Goal: Task Accomplishment & Management: Complete application form

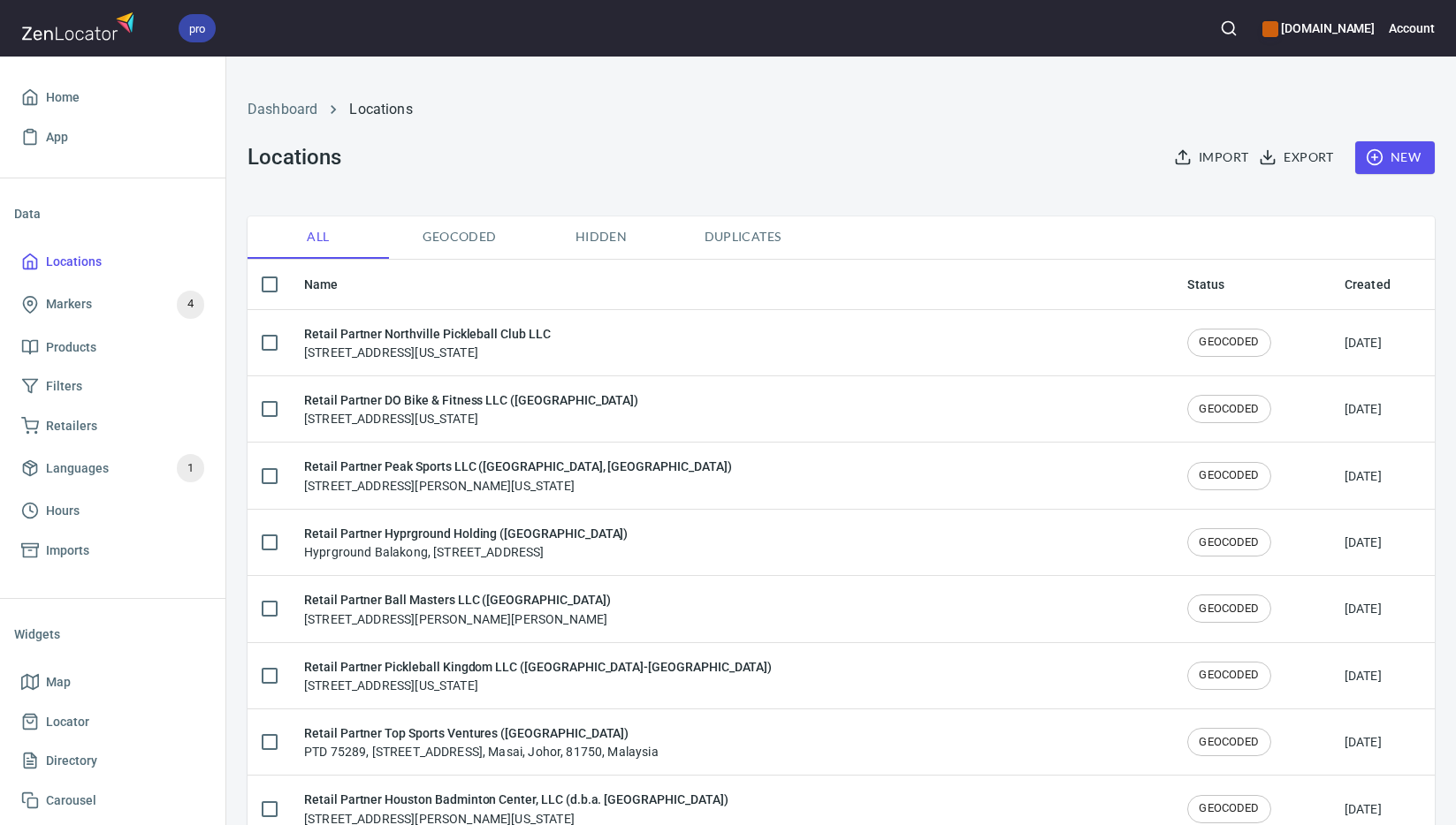
checkbox input "false"
click at [1389, 162] on span "New" at bounding box center [1394, 158] width 51 height 22
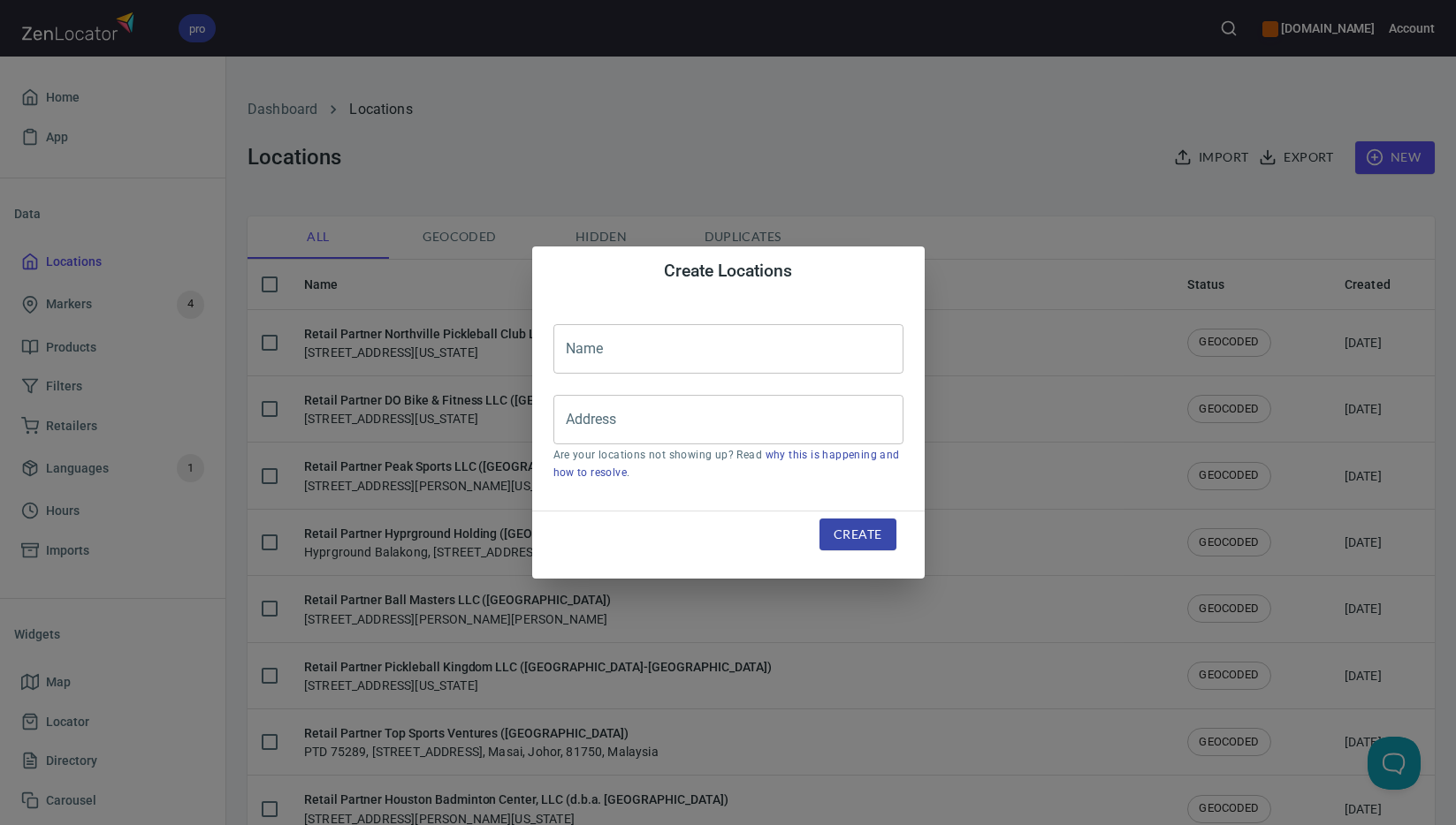
click at [816, 346] on input "text" at bounding box center [728, 348] width 350 height 49
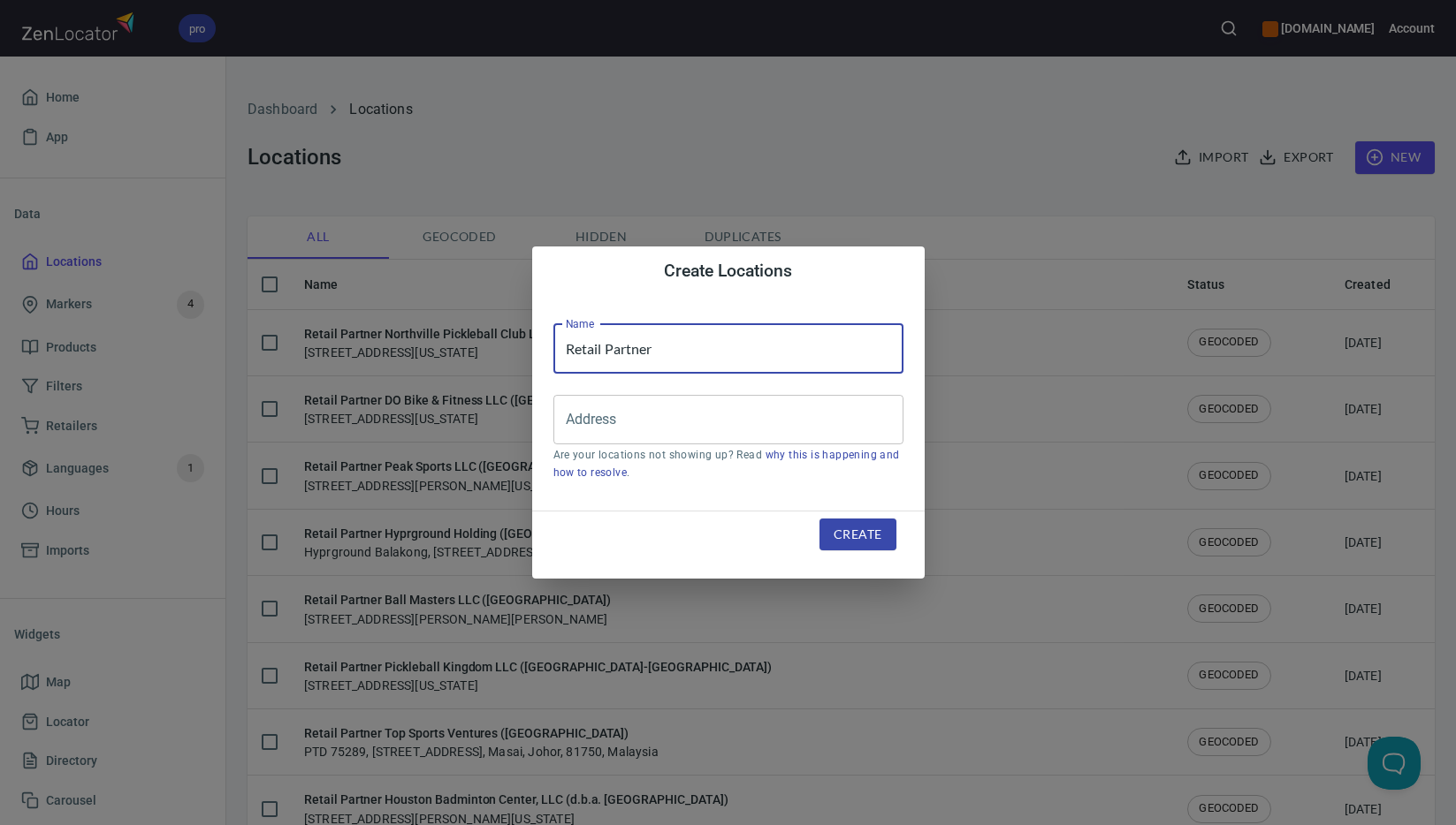
paste input "Olav Circle Sdn. Bhd (d.b.a. X Park [GEOGRAPHIC_DATA])"
type input "Retail Partner Olav Circle Sdn. Bhd (d.b.a. X Park [GEOGRAPHIC_DATA])"
click at [629, 423] on input "Address" at bounding box center [715, 420] width 308 height 34
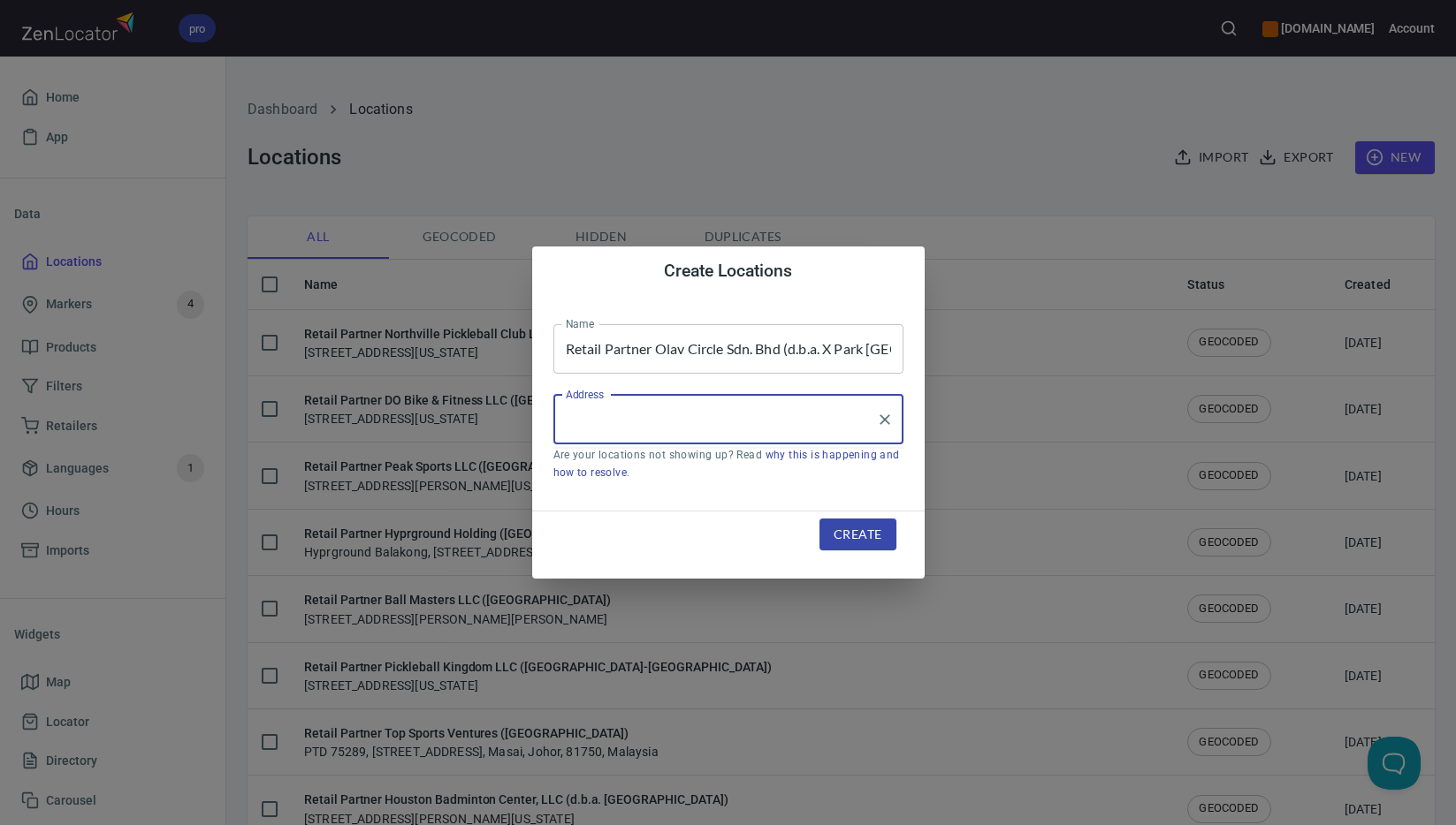
paste input "[GEOGRAPHIC_DATA]"
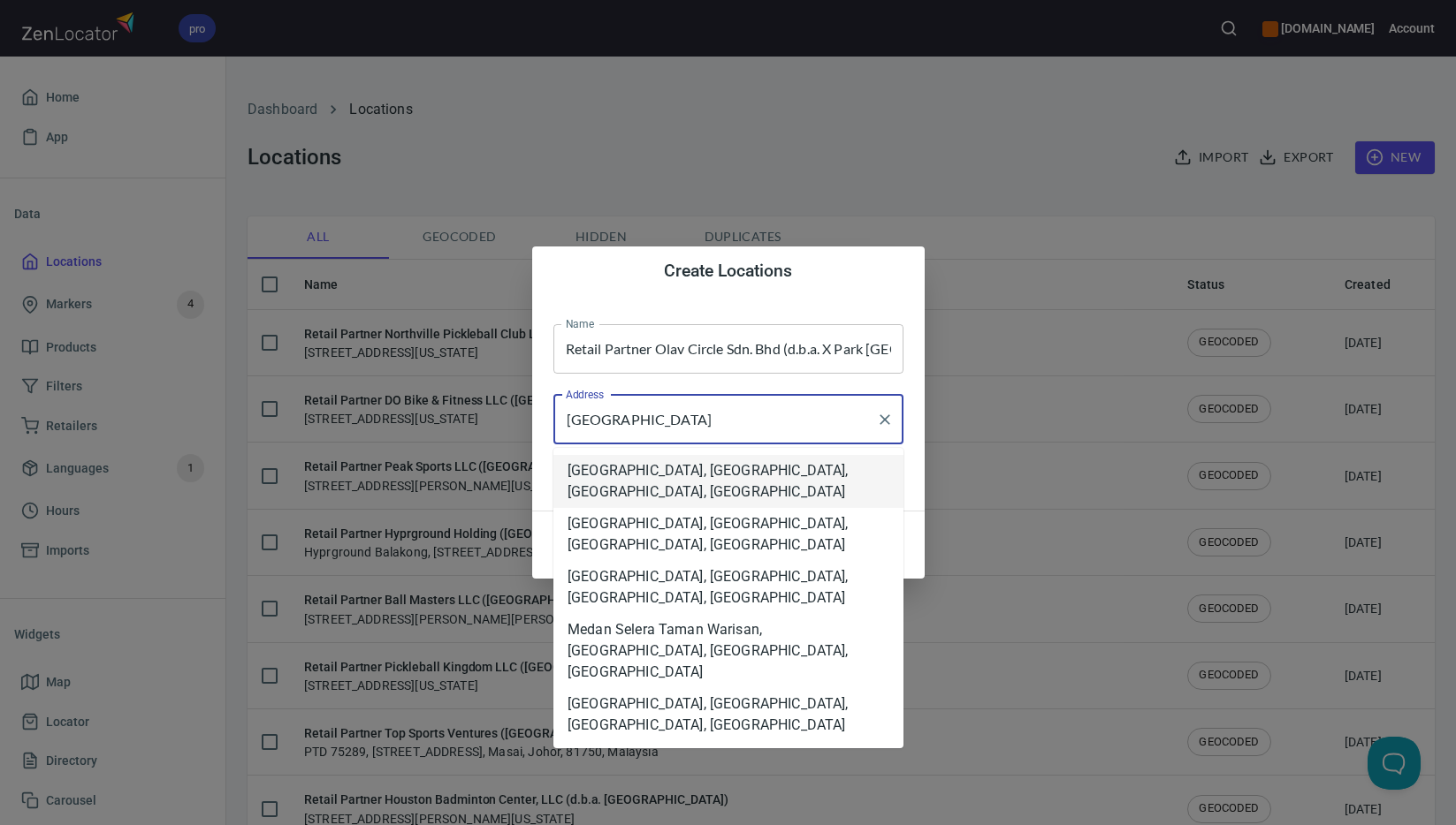
click at [0, 825] on com-1password-button at bounding box center [0, 825] width 0 height 0
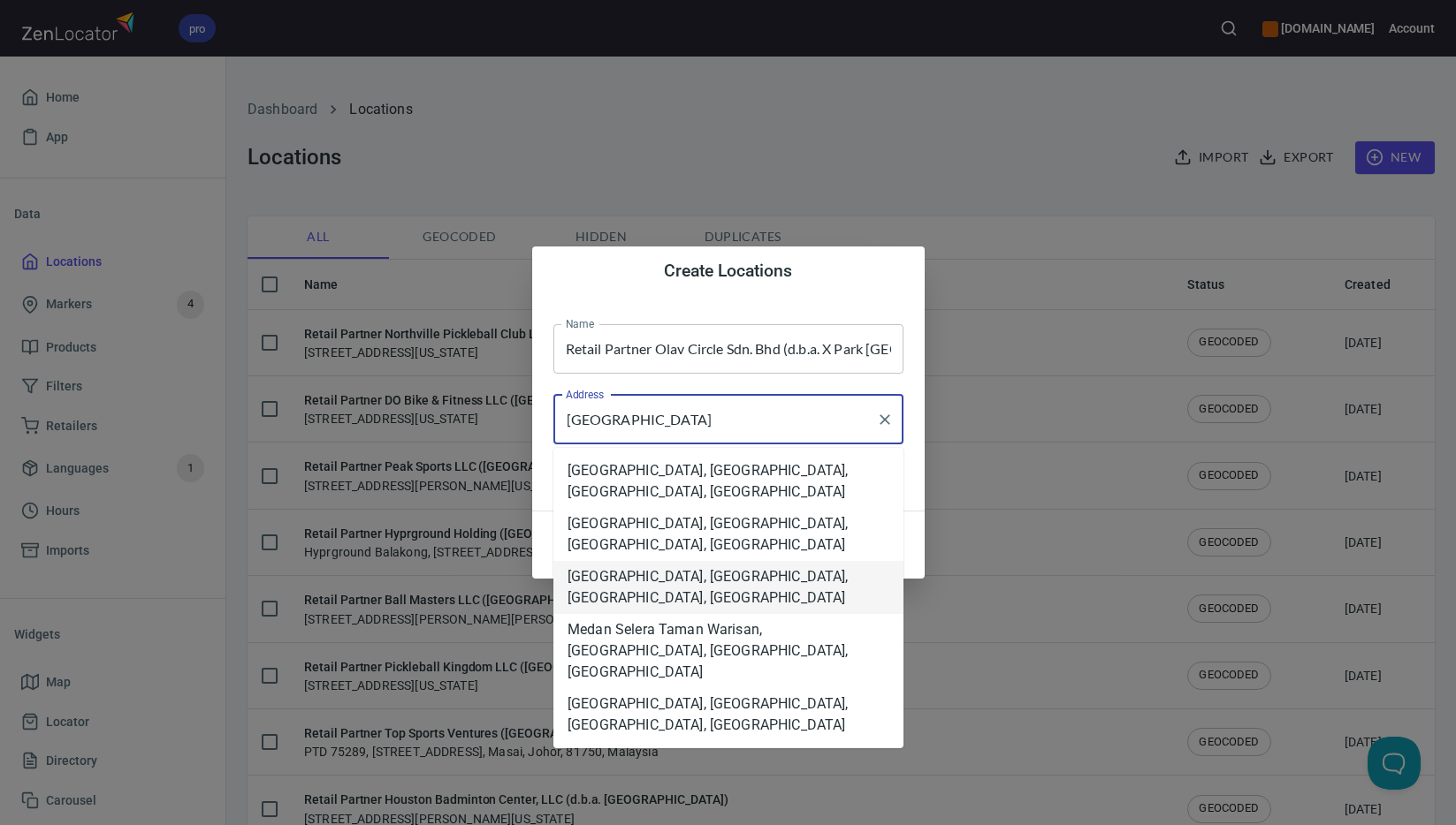
click at [769, 591] on li "[GEOGRAPHIC_DATA], [GEOGRAPHIC_DATA], [GEOGRAPHIC_DATA], [GEOGRAPHIC_DATA]" at bounding box center [728, 587] width 350 height 53
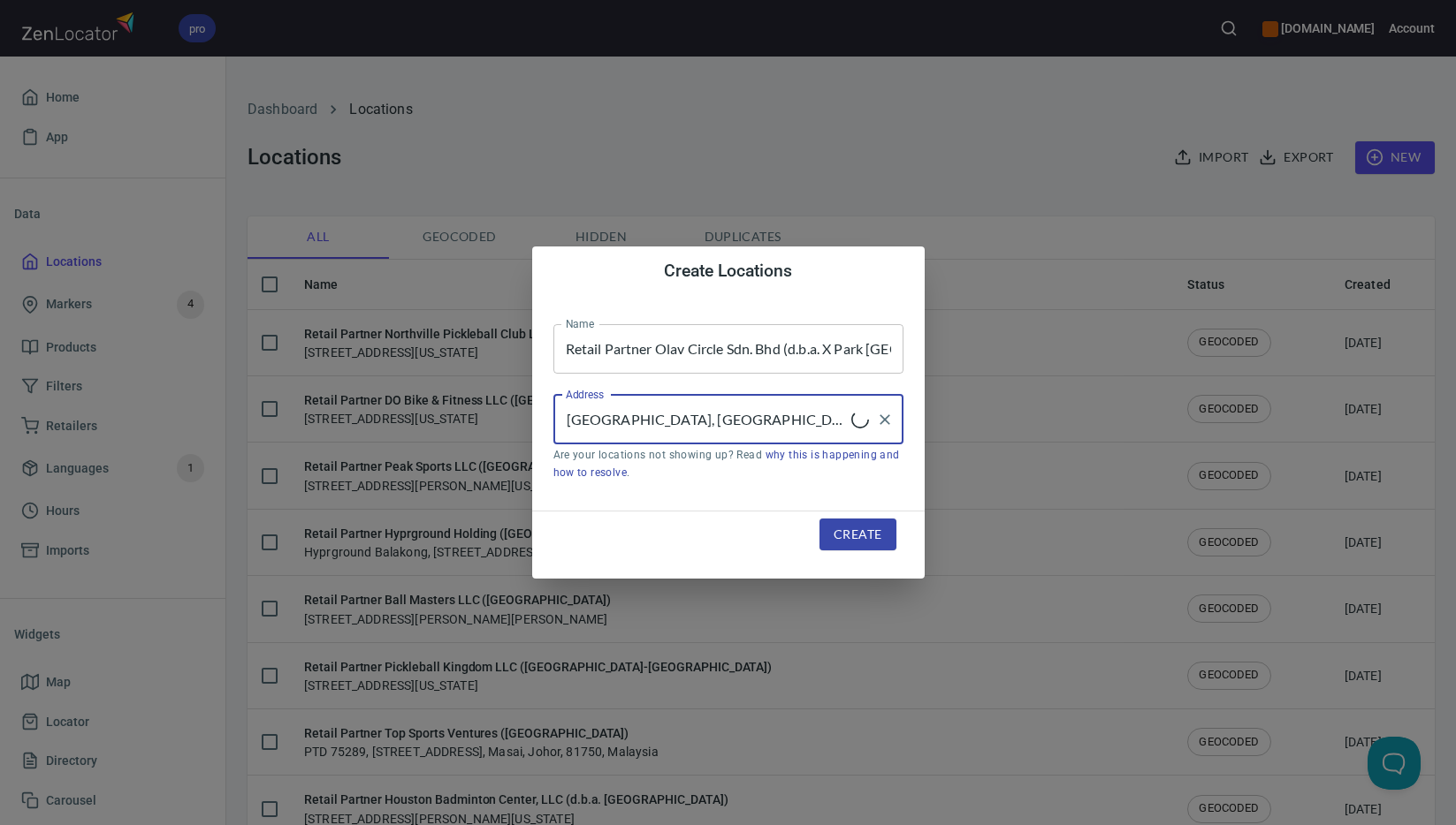
type input "[GEOGRAPHIC_DATA], [GEOGRAPHIC_DATA], [GEOGRAPHIC_DATA], [GEOGRAPHIC_DATA]"
click at [875, 540] on span "Create" at bounding box center [857, 535] width 48 height 22
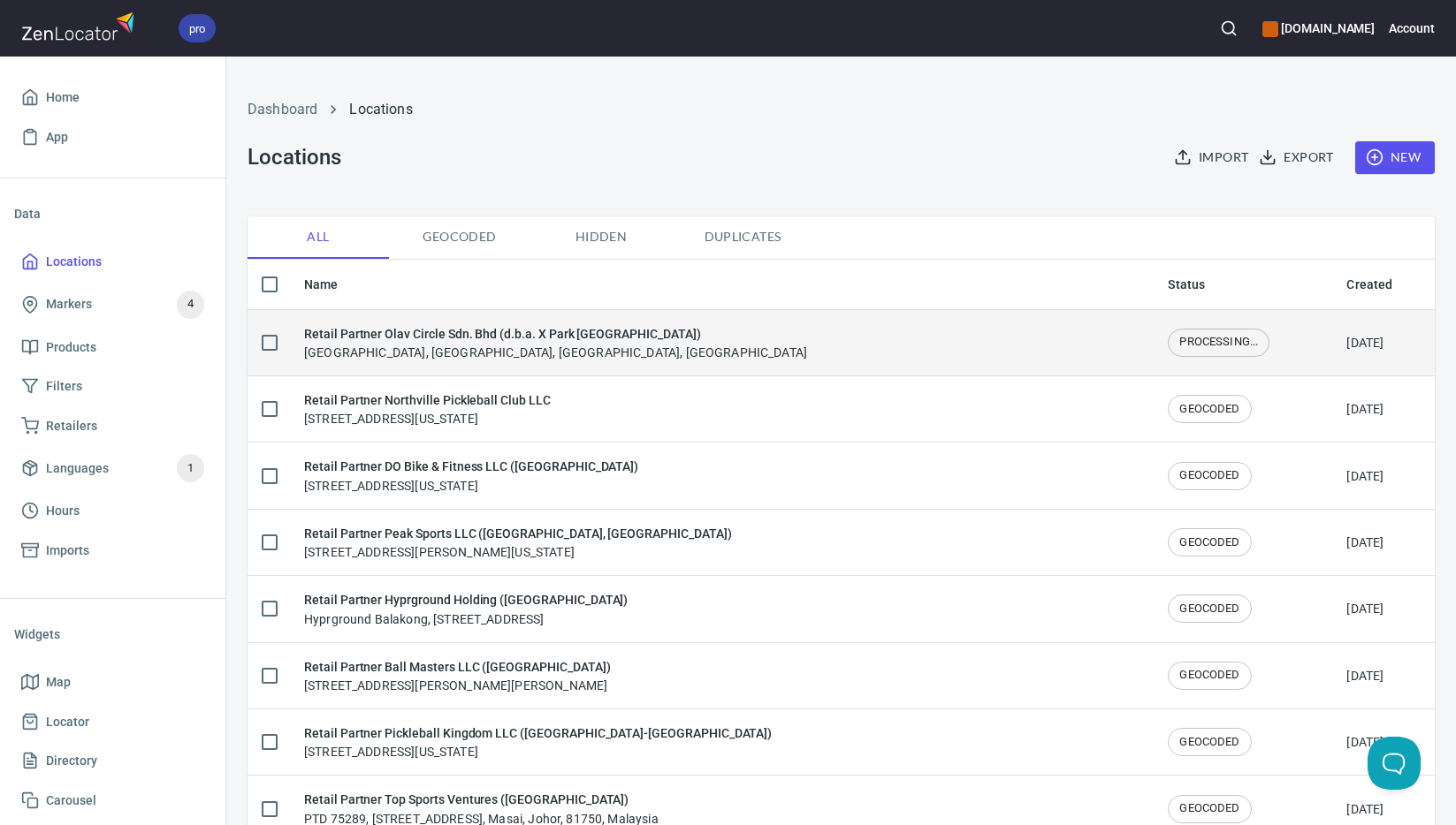
click at [594, 335] on h6 "Retail Partner Olav Circle Sdn. Bhd (d.b.a. X Park [GEOGRAPHIC_DATA])" at bounding box center [555, 333] width 503 height 19
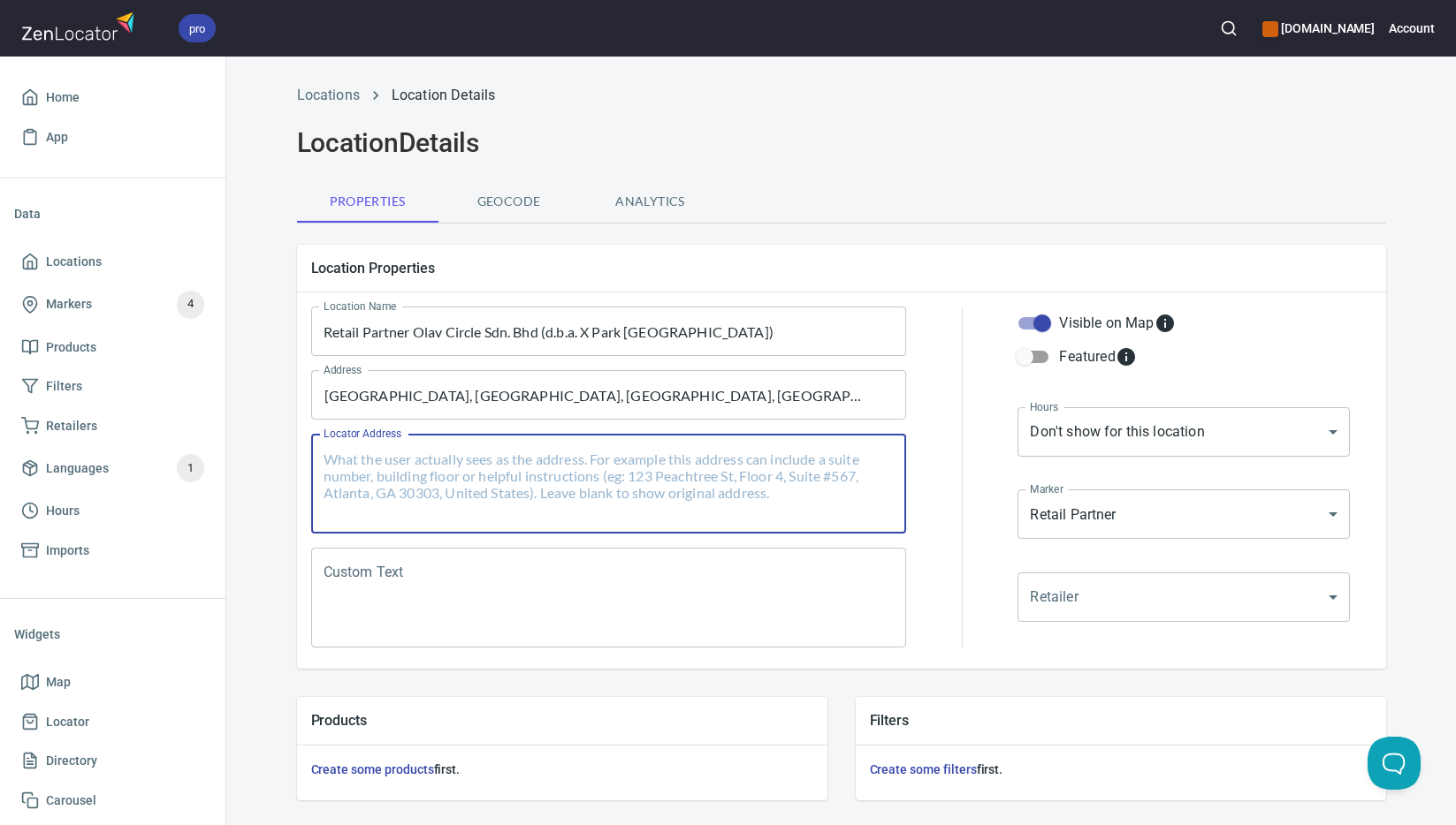
click at [513, 471] on textarea "Locator Address" at bounding box center [608, 484] width 571 height 67
paste textarea "[GEOGRAPHIC_DATA]"
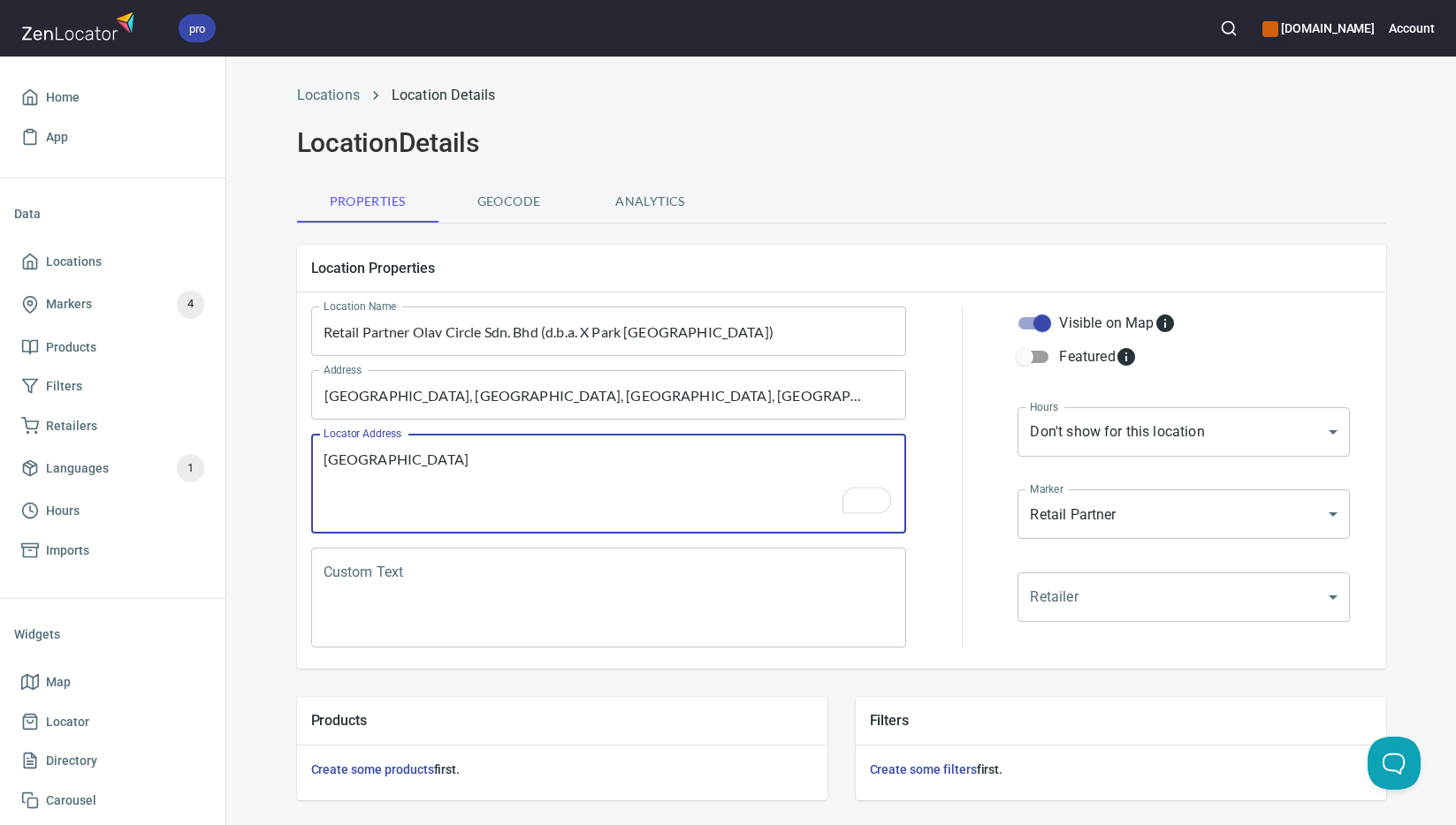
type textarea "[GEOGRAPHIC_DATA]"
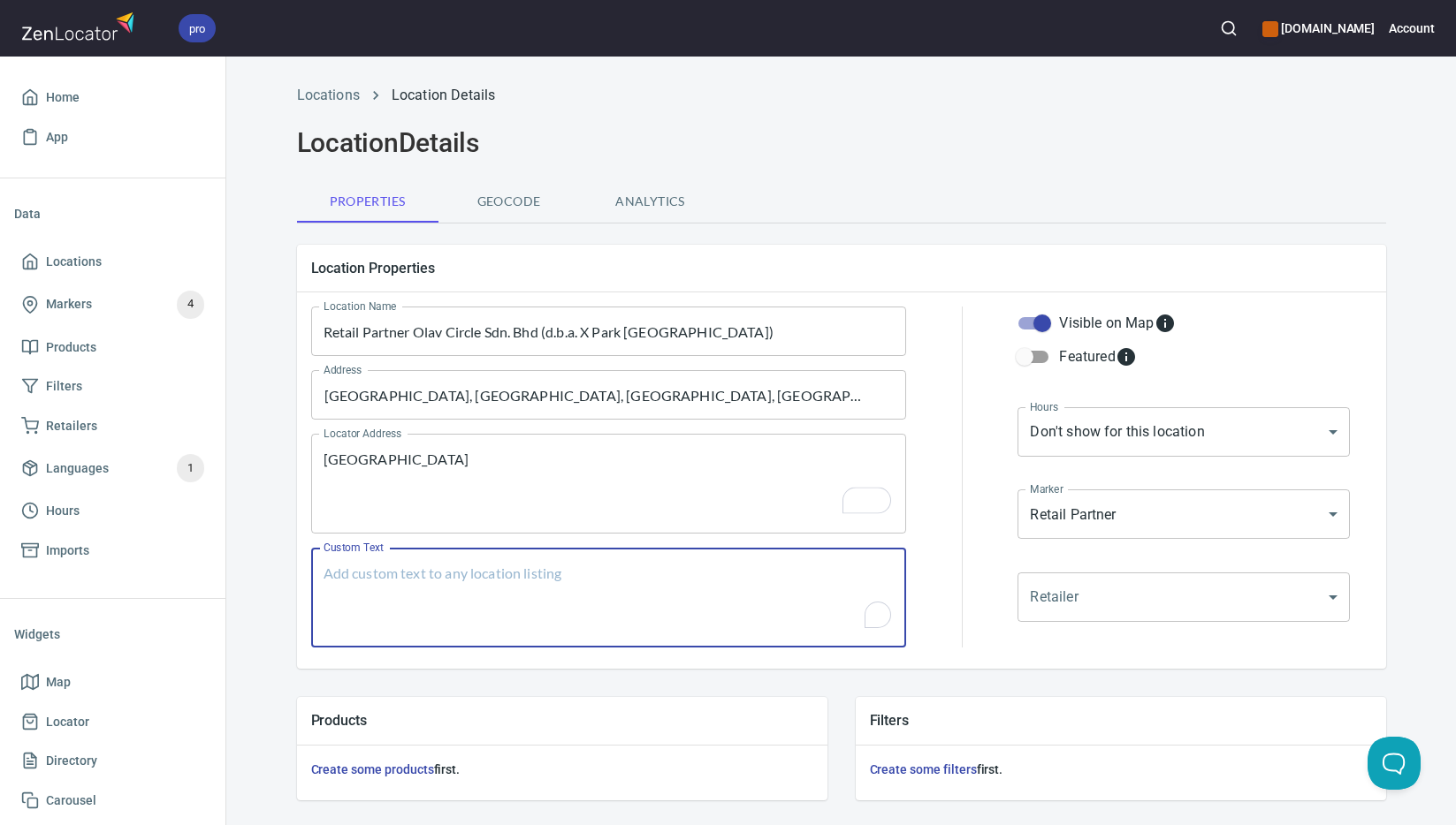
click at [535, 603] on textarea "Custom Text" at bounding box center [608, 598] width 571 height 67
click at [612, 597] on textarea "Custom Text" at bounding box center [608, 598] width 571 height 67
paste textarea "Brands Carried: [PERSON_NAME] Return Policy:"
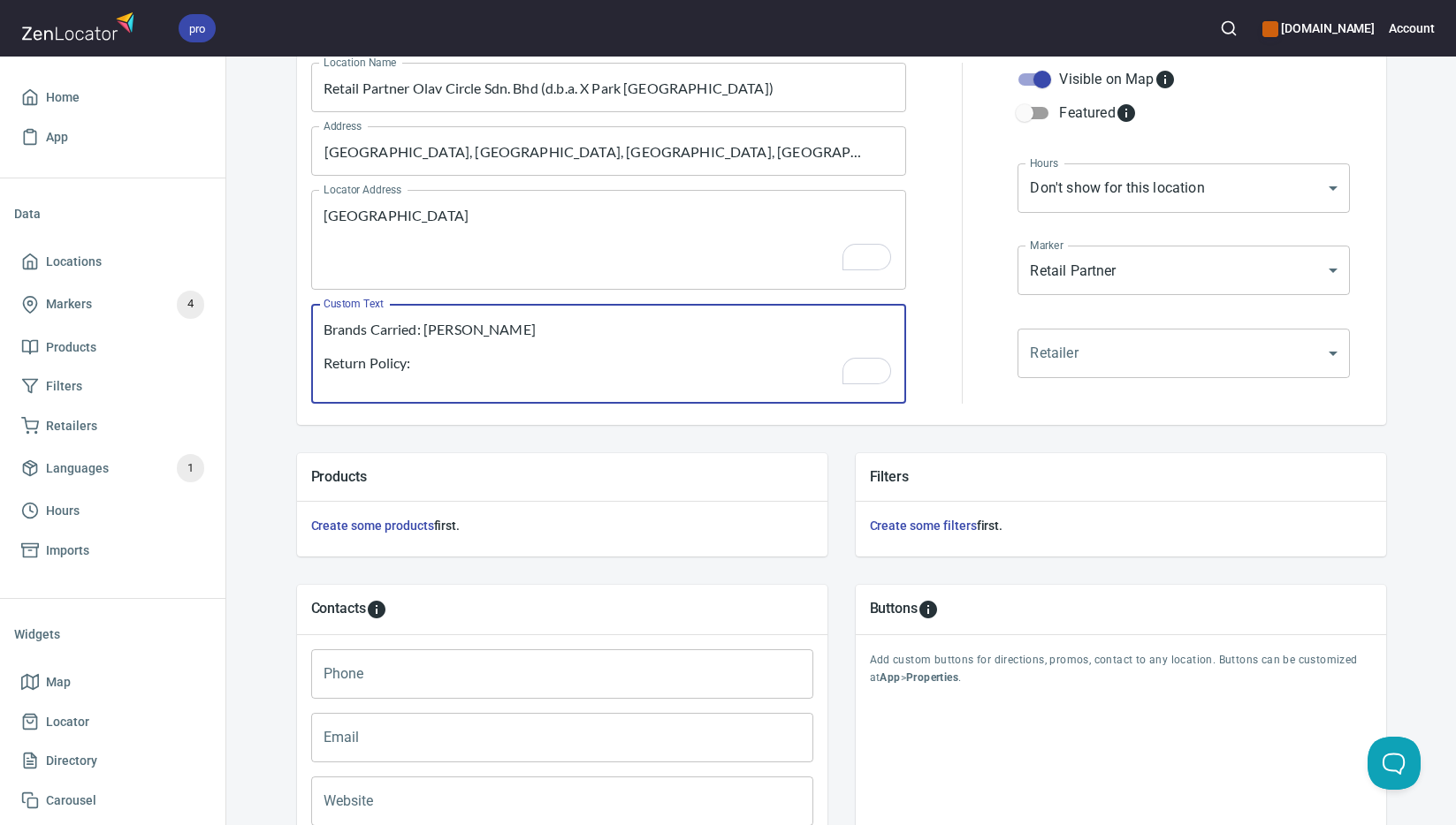
scroll to position [244, 0]
type textarea "Brands Carried: [PERSON_NAME] Return Policy:"
click at [523, 683] on input "Phone" at bounding box center [562, 674] width 502 height 49
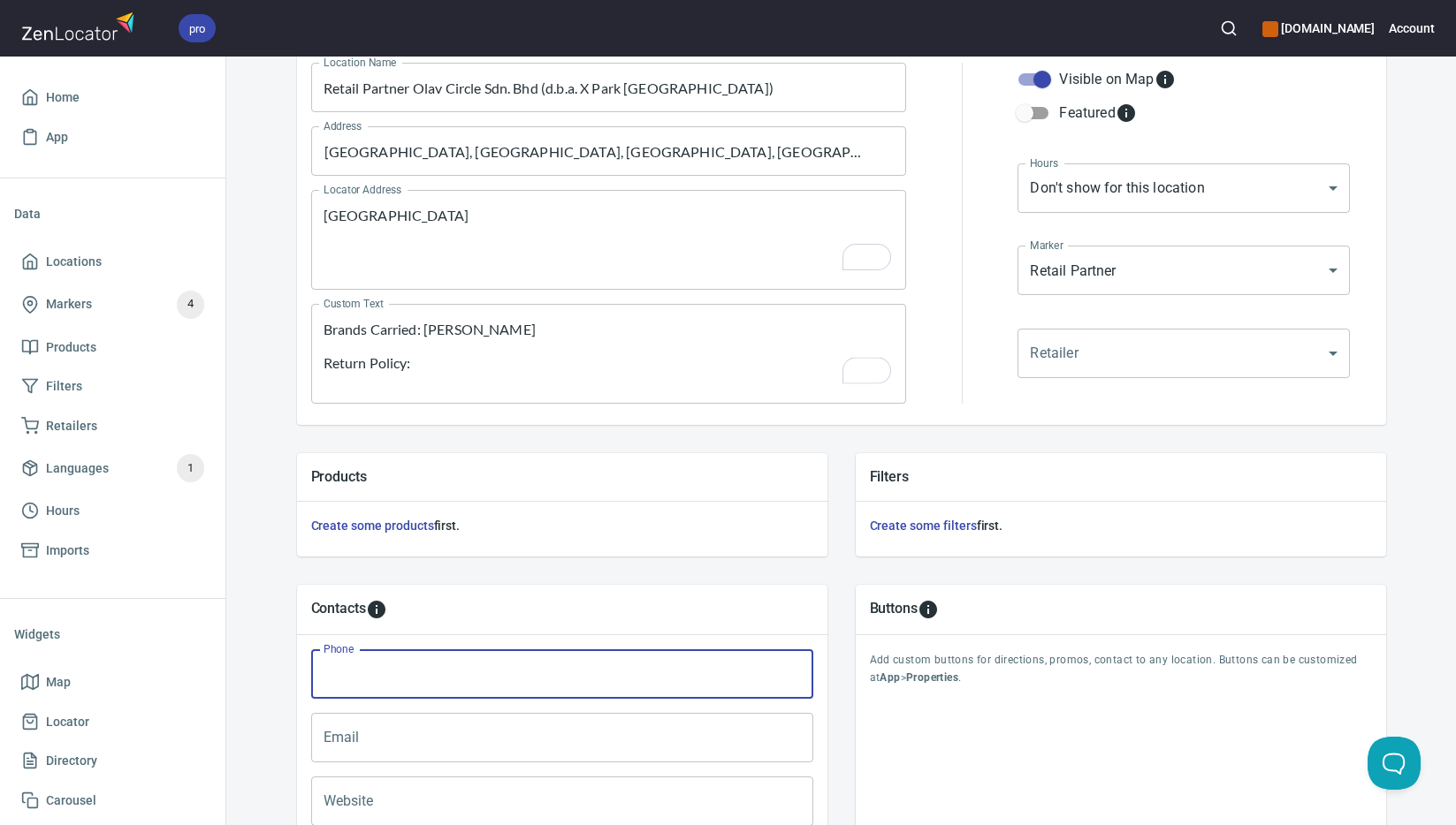
paste input "[PHONE_NUMBER]"
type input "[PHONE_NUMBER]"
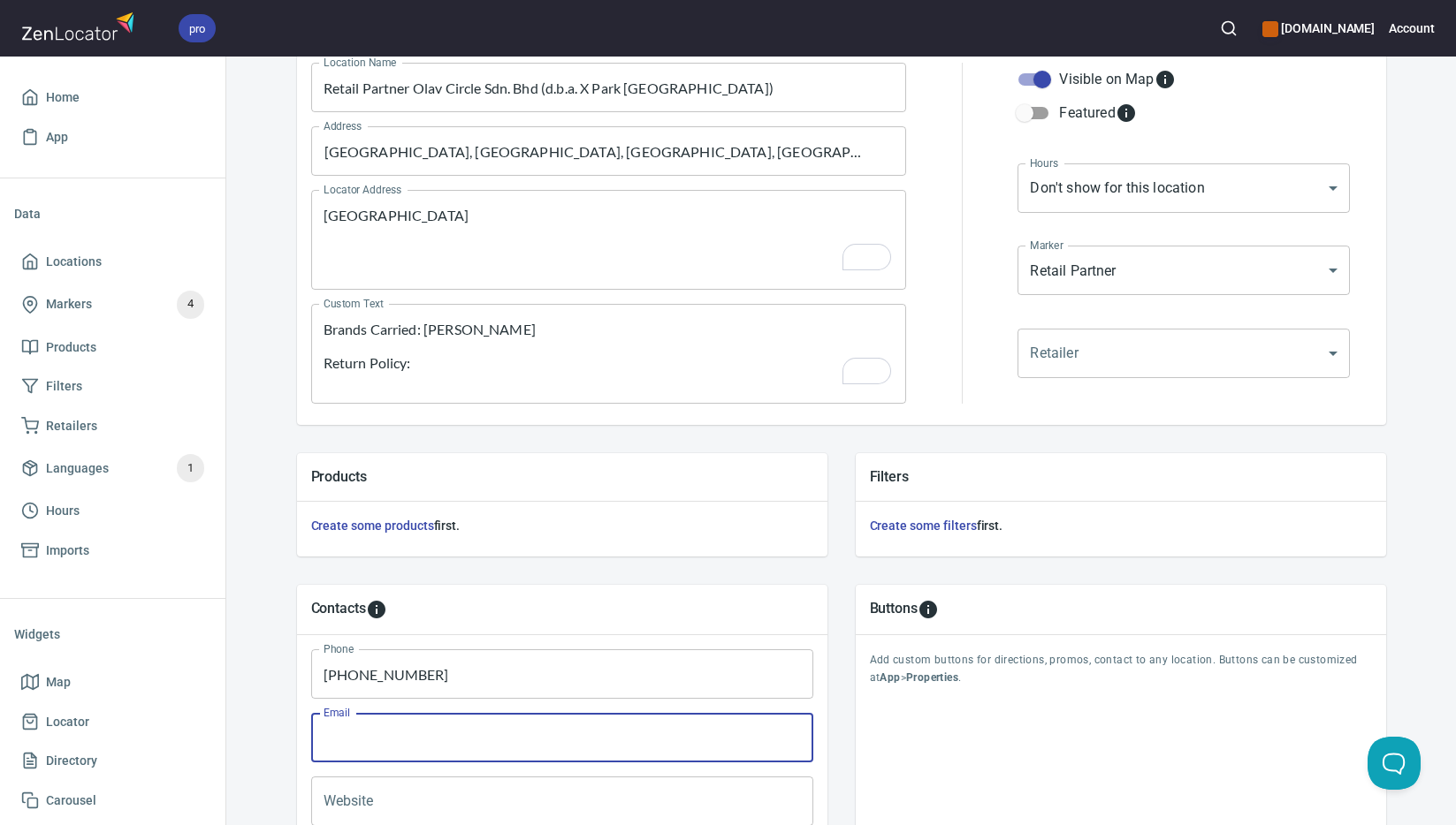
click at [519, 734] on input "Email" at bounding box center [562, 737] width 502 height 49
paste input "[EMAIL_ADDRESS][DOMAIN_NAME]"
type input "[EMAIL_ADDRESS][DOMAIN_NAME]"
click at [597, 794] on input "Website" at bounding box center [562, 801] width 502 height 49
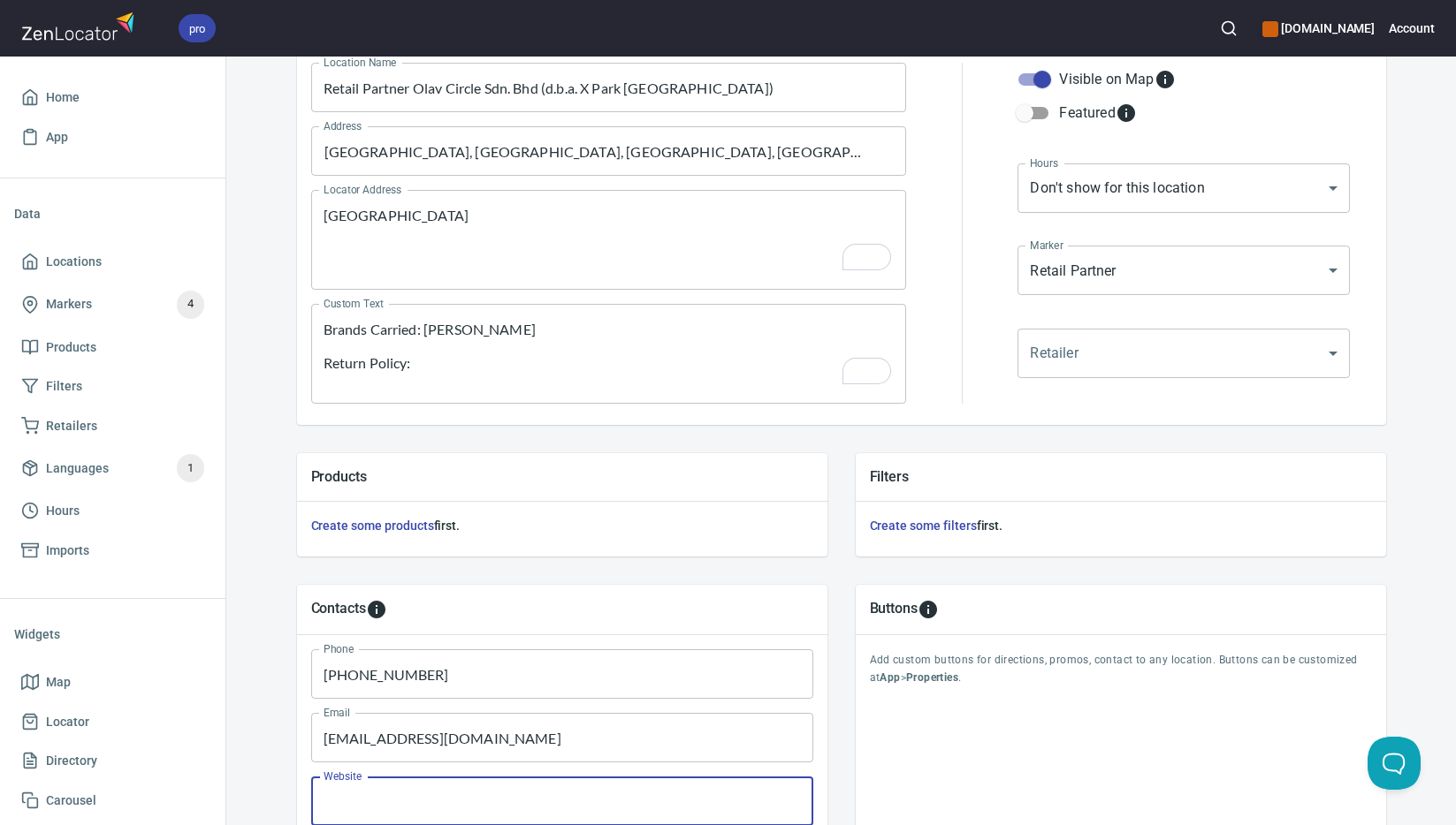
paste input "[URL][DOMAIN_NAME]"
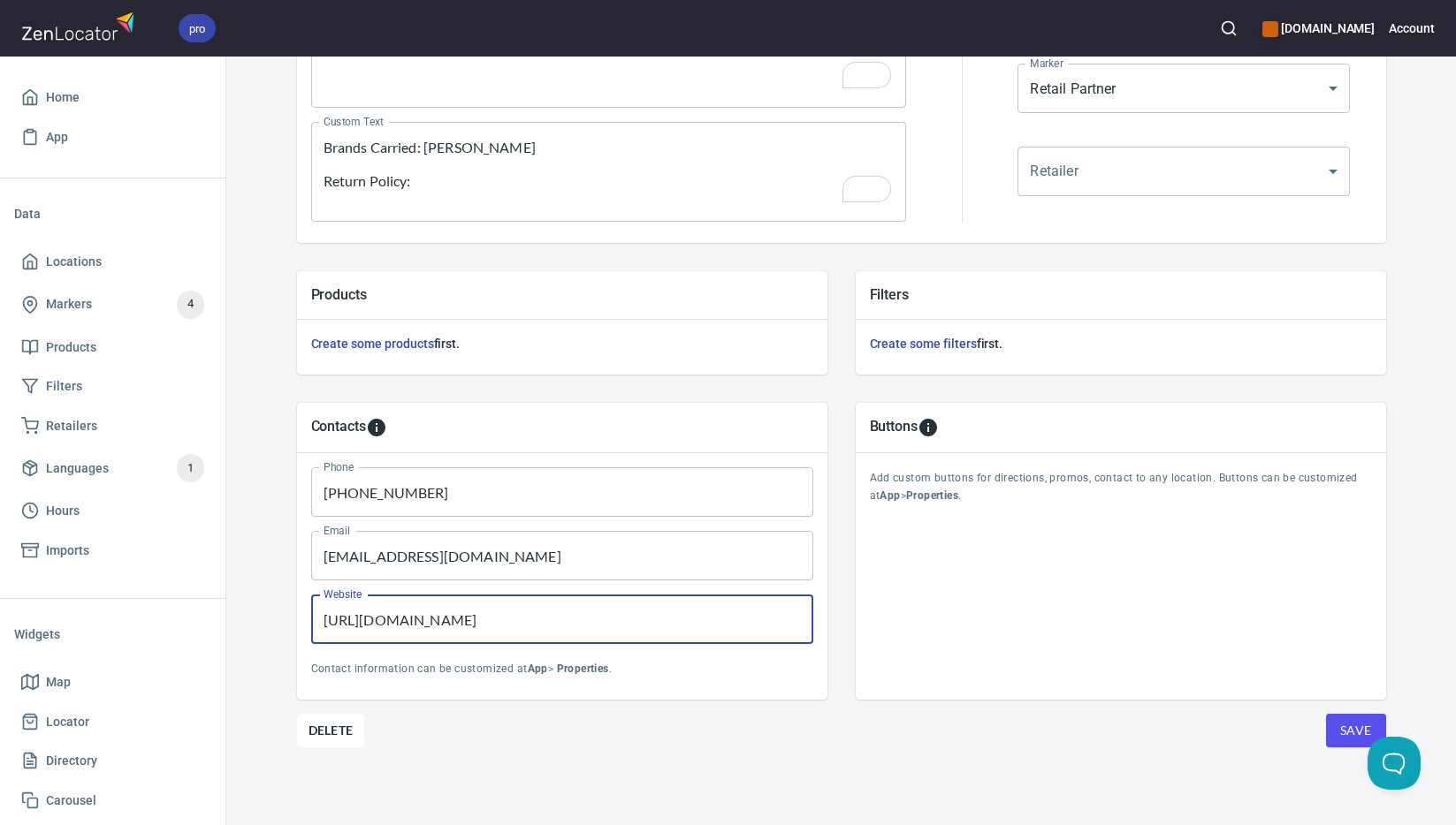
type input "[URL][DOMAIN_NAME]"
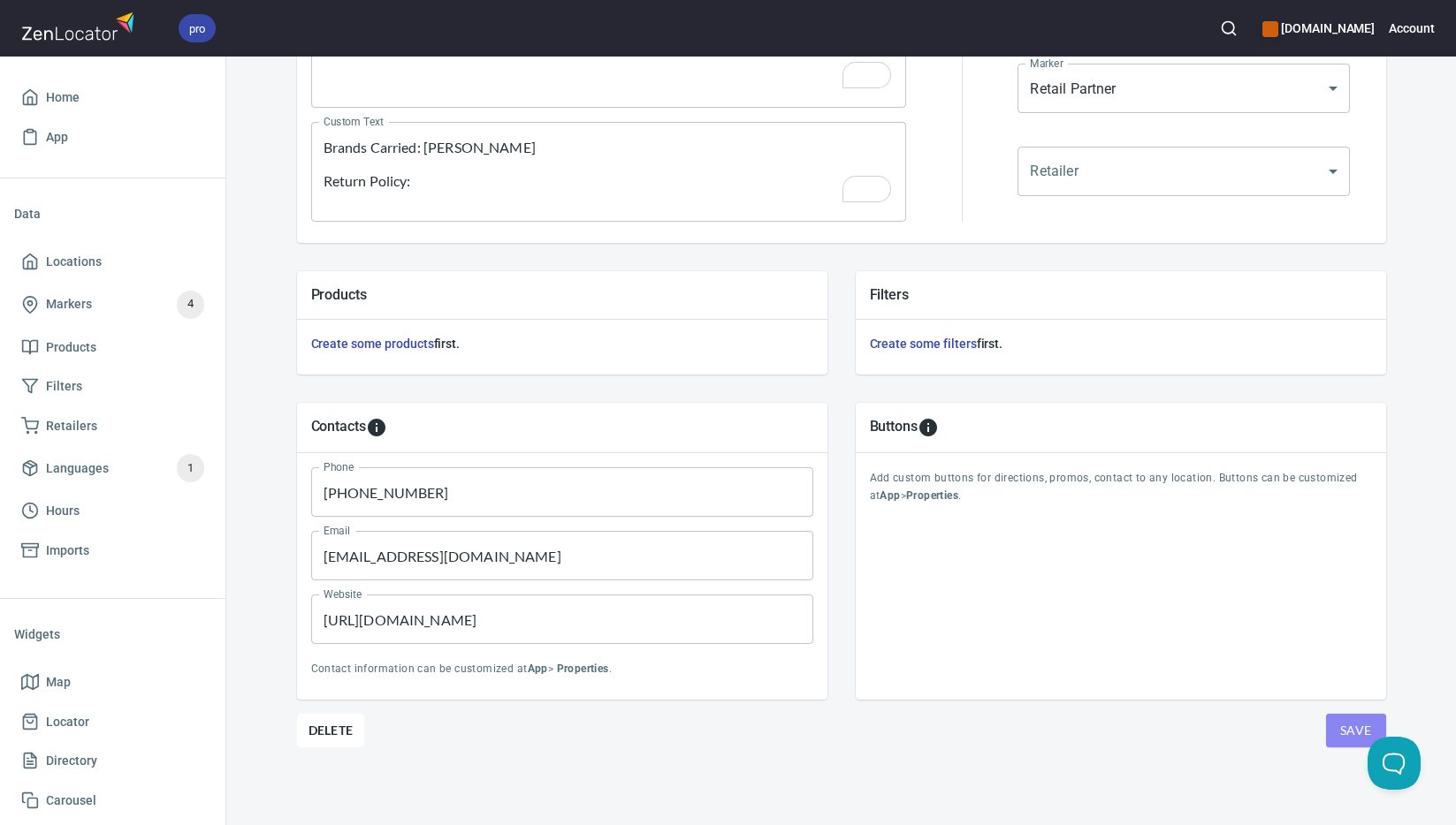
click at [1343, 730] on span "Save" at bounding box center [1356, 731] width 32 height 22
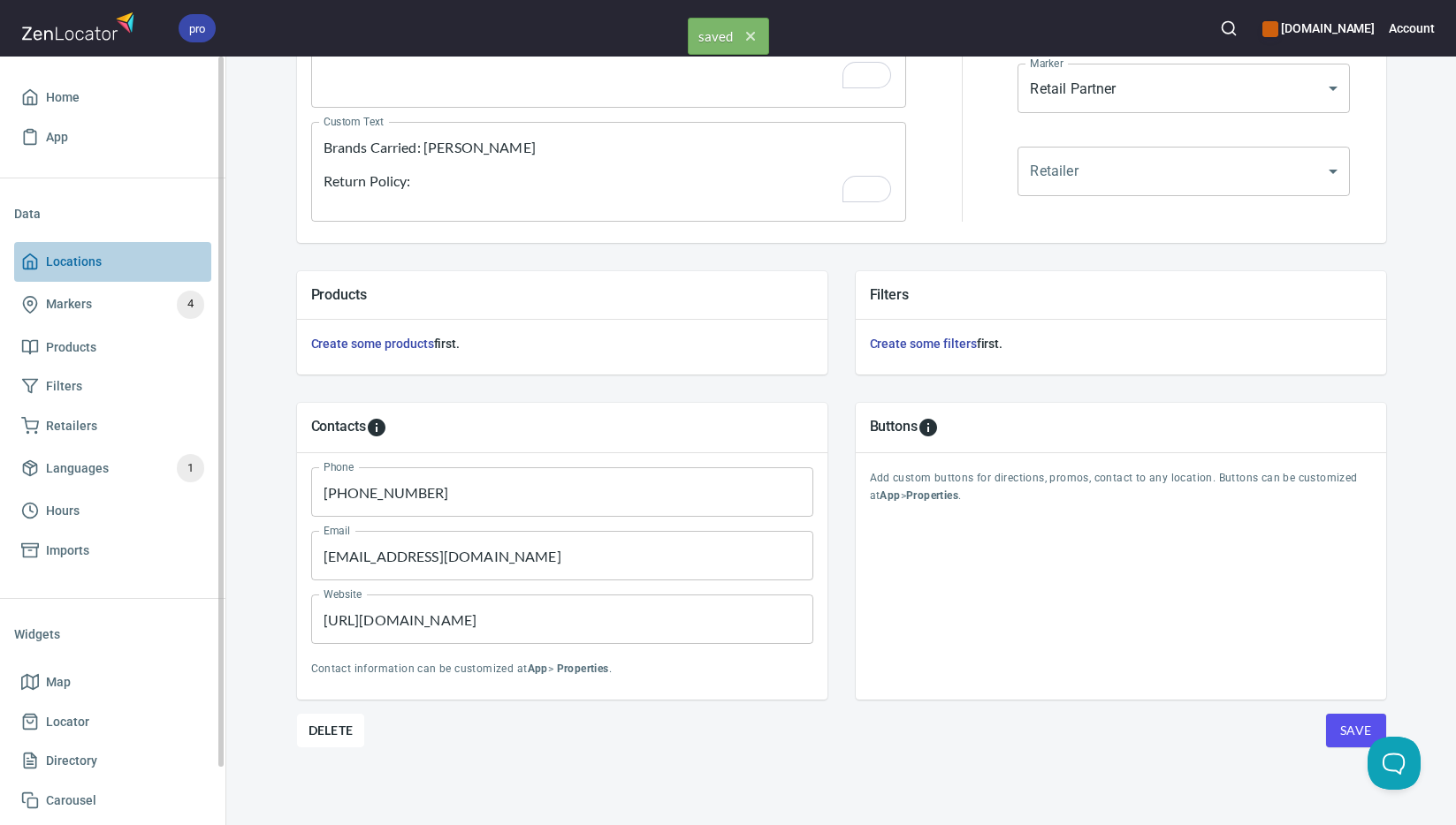
click at [125, 257] on span "Locations" at bounding box center [112, 262] width 183 height 22
